Goal: Information Seeking & Learning: Find specific fact

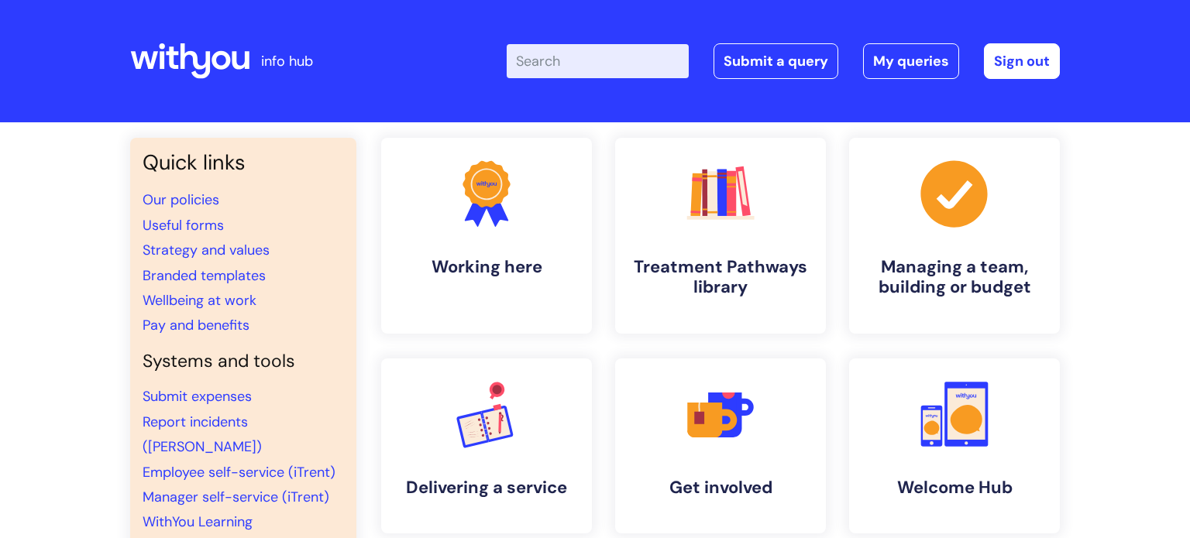
click at [637, 61] on input "Enter your search term here..." at bounding box center [598, 61] width 182 height 34
type input "vac"
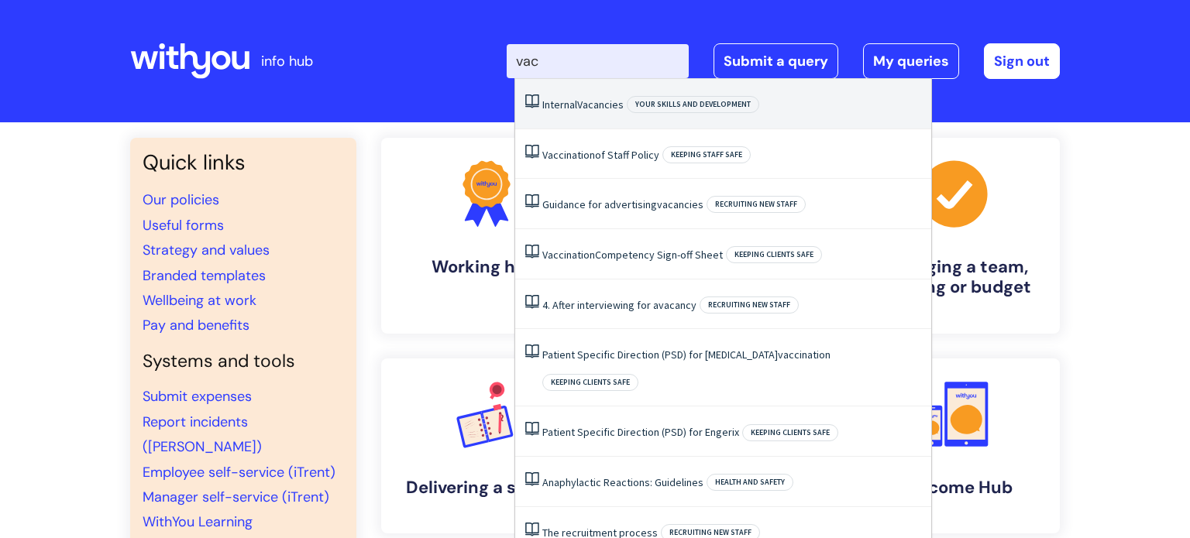
click at [573, 108] on link "Internal Vacancies" at bounding box center [582, 105] width 81 height 14
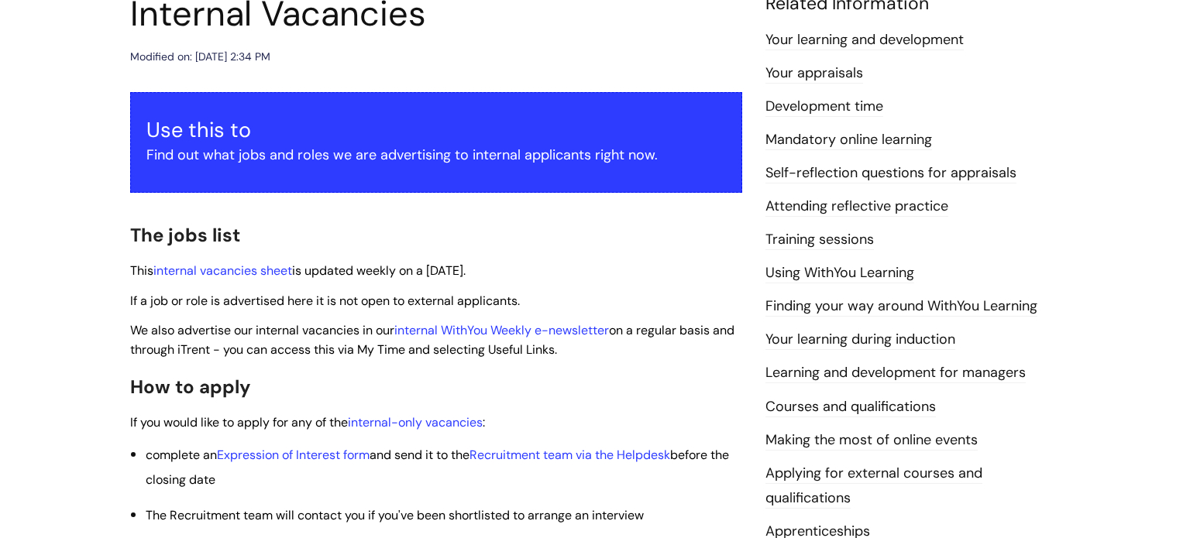
scroll to position [203, 0]
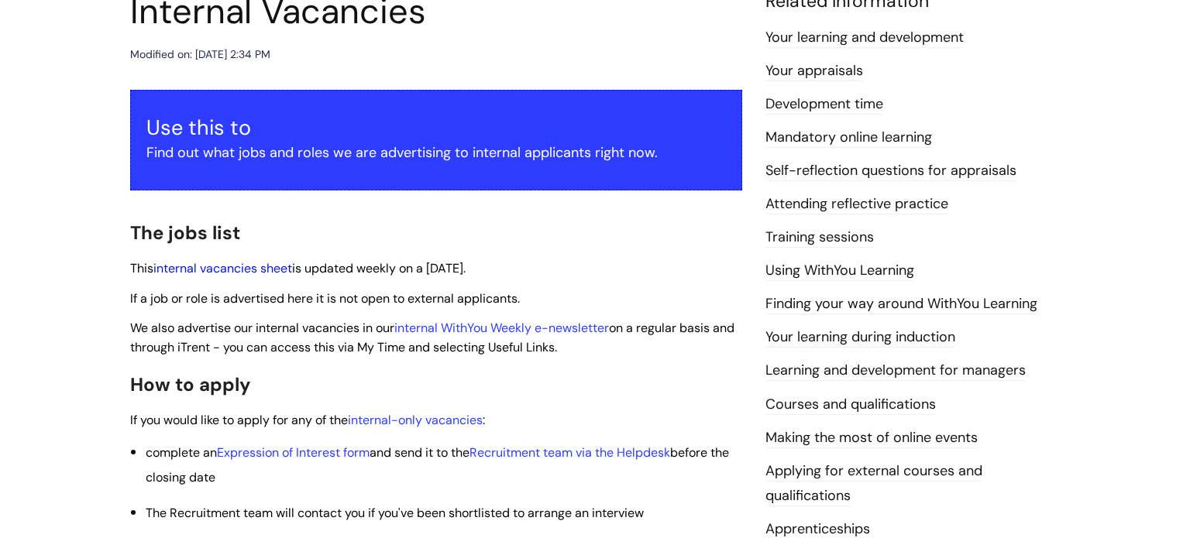
click at [246, 264] on link "internal vacancies sheet" at bounding box center [222, 268] width 139 height 16
